Goal: Information Seeking & Learning: Learn about a topic

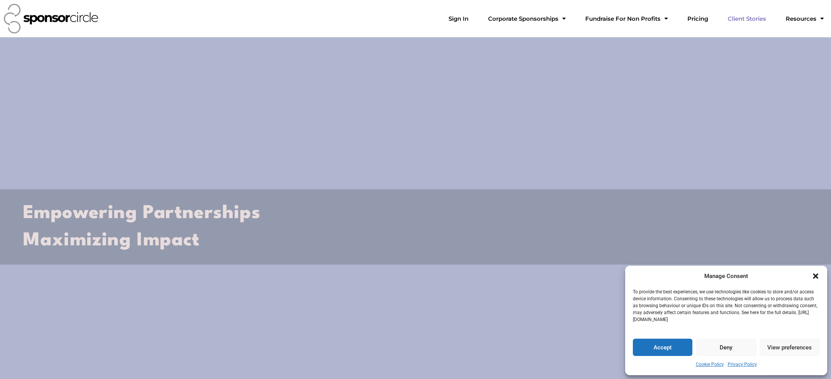
click at [752, 18] on link "Client Stories" at bounding box center [746, 18] width 51 height 15
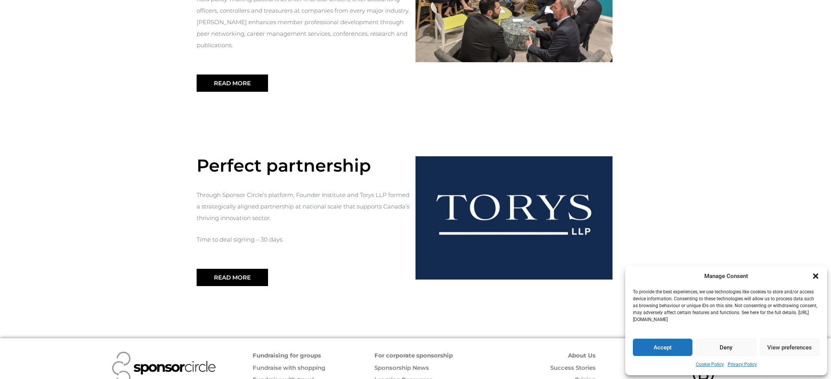
scroll to position [822, 0]
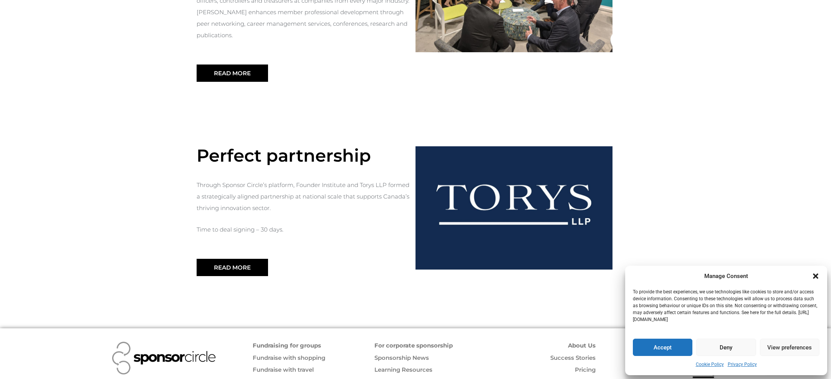
click at [815, 275] on icon "Close dialogue" at bounding box center [815, 275] width 5 height 5
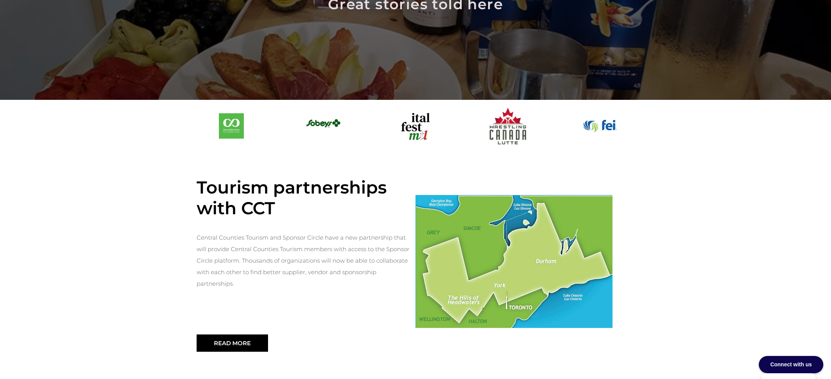
scroll to position [0, 0]
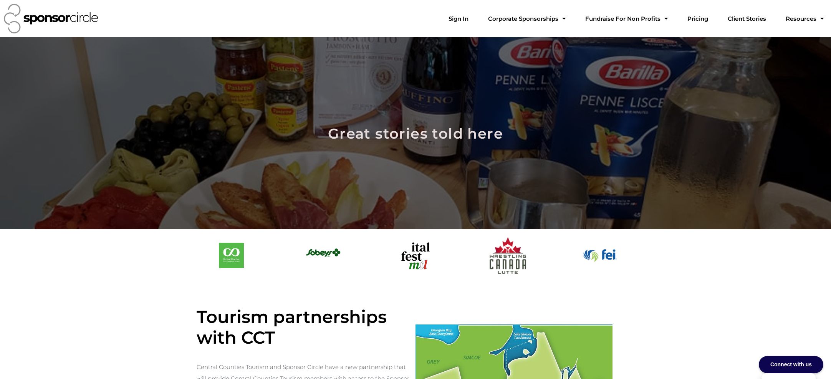
click at [755, 21] on link "Client Stories" at bounding box center [746, 18] width 51 height 15
click at [660, 18] on link "Fundraise For Non Profits" at bounding box center [626, 18] width 95 height 15
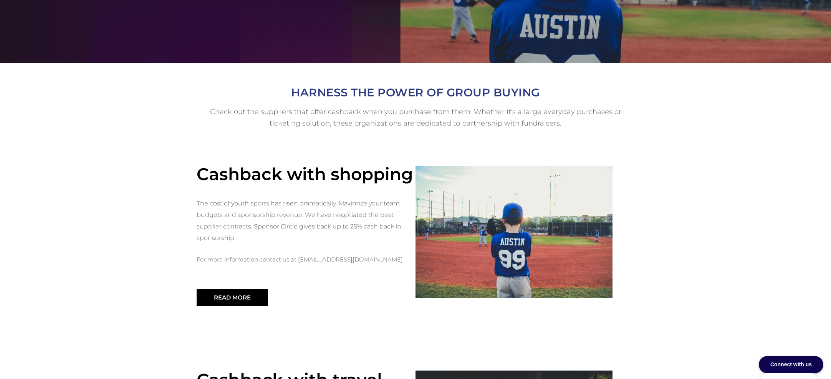
scroll to position [167, 0]
